Goal: Check status: Check status

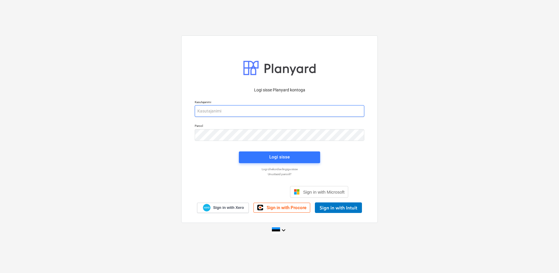
click at [263, 111] on input "email" at bounding box center [280, 111] width 170 height 12
type input "klaus.treimann@bonava.com"
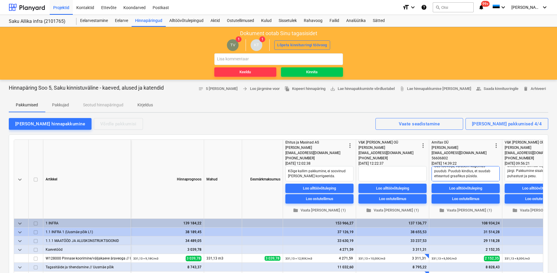
drag, startPoint x: 497, startPoint y: 175, endPoint x: 498, endPoint y: 171, distance: 4.2
click at [498, 171] on textarea "Uus töövõtja, varasem kogemus puudub. Puudub kindlus, et suudab etteantud graaf…" at bounding box center [466, 173] width 68 height 15
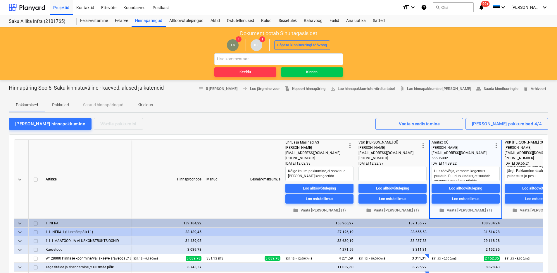
click at [490, 162] on div "23.05.2025 14:39:22" at bounding box center [466, 163] width 68 height 5
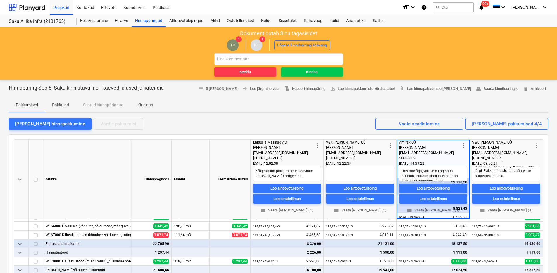
scroll to position [58, 35]
click at [535, 177] on textarea "Usaldusväärne töövõtja. Varasem positiivne kogemus - püsib graafikus ja akteeri…" at bounding box center [506, 173] width 68 height 15
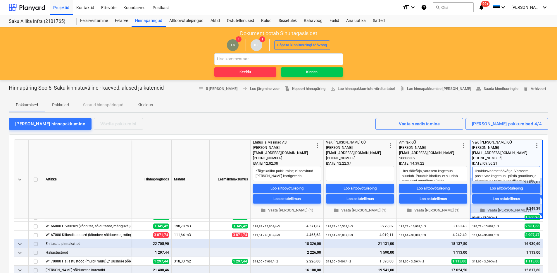
scroll to position [15, 0]
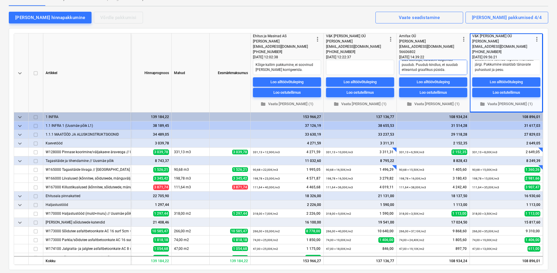
scroll to position [0, 0]
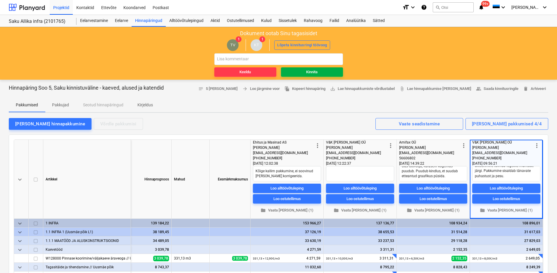
click at [314, 71] on div "Kinnita" at bounding box center [311, 72] width 11 height 7
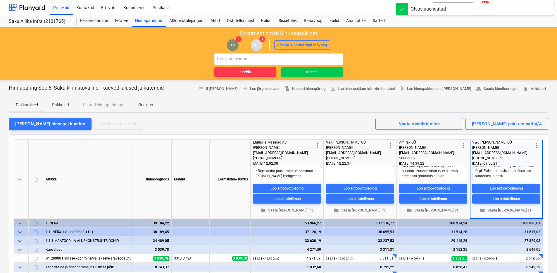
type textarea "x"
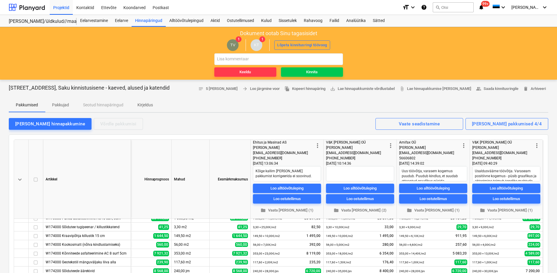
scroll to position [0, 35]
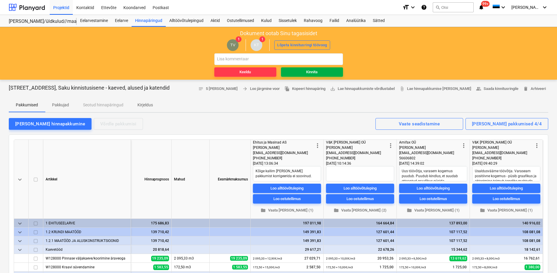
click at [316, 71] on div "Kinnita" at bounding box center [311, 72] width 11 height 7
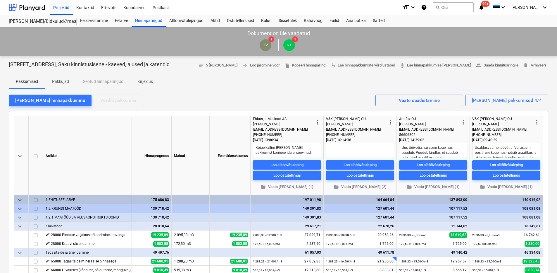
type textarea "x"
